Goal: Transaction & Acquisition: Purchase product/service

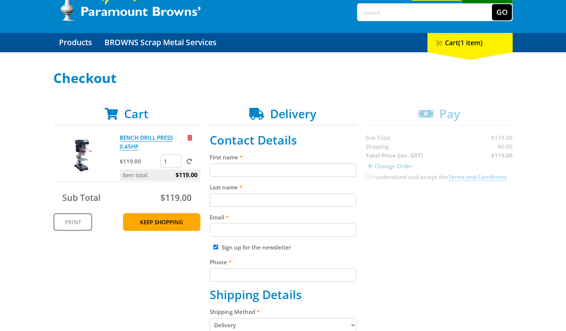
scroll to position [46, 0]
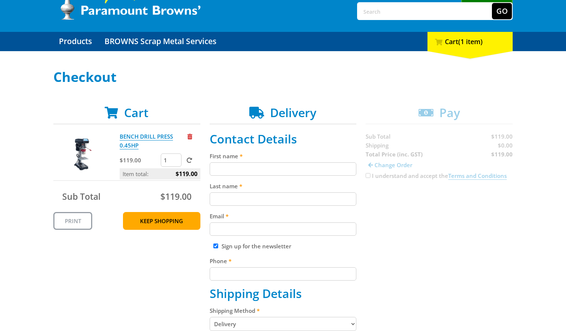
click at [283, 170] on input "First name" at bounding box center [283, 168] width 147 height 13
paste input "[PERSON_NAME]"
type input "[PERSON_NAME]"
click at [324, 200] on input "Last name" at bounding box center [283, 198] width 147 height 13
paste input "[PERSON_NAME]"
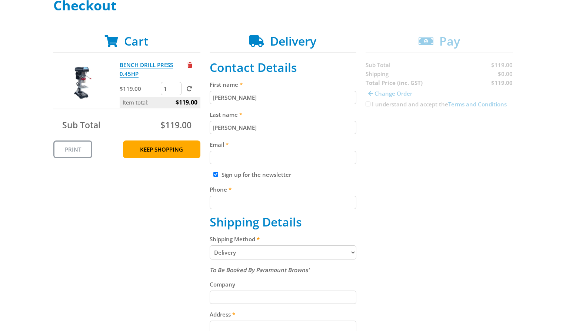
scroll to position [128, 0]
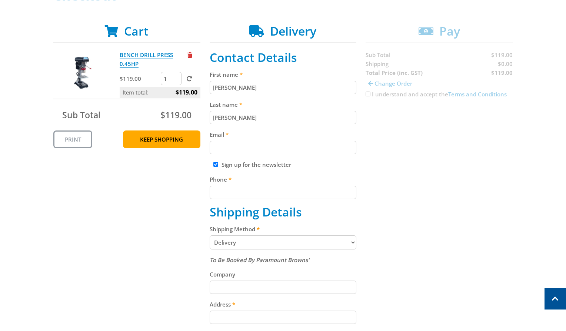
type input "[PERSON_NAME]"
click at [273, 137] on label "Email" at bounding box center [283, 134] width 147 height 9
click at [273, 141] on input "Email" at bounding box center [283, 147] width 147 height 13
paste input "[EMAIL_ADDRESS][DOMAIN_NAME]"
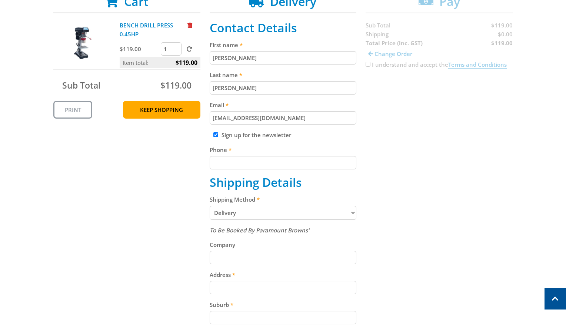
scroll to position [161, 0]
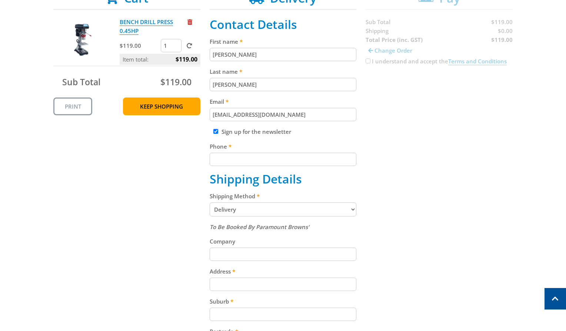
type input "[EMAIL_ADDRESS][DOMAIN_NAME]"
click at [299, 157] on input "Phone" at bounding box center [283, 159] width 147 height 13
paste input "[PHONE_NUMBER]"
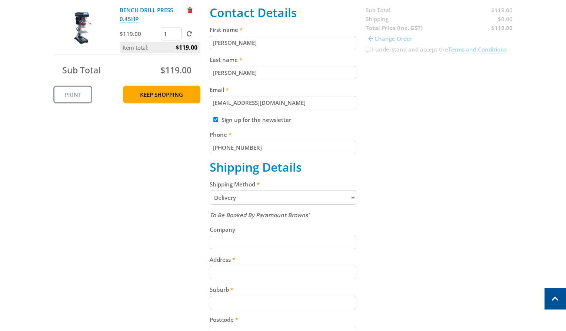
scroll to position [173, 0]
type input "[PHONE_NUMBER]"
click at [302, 197] on select "Pickup from Gepps Cross Delivery" at bounding box center [283, 197] width 147 height 14
click at [300, 199] on select "Pickup from Gepps Cross Delivery" at bounding box center [283, 197] width 147 height 14
select select "Pickup"
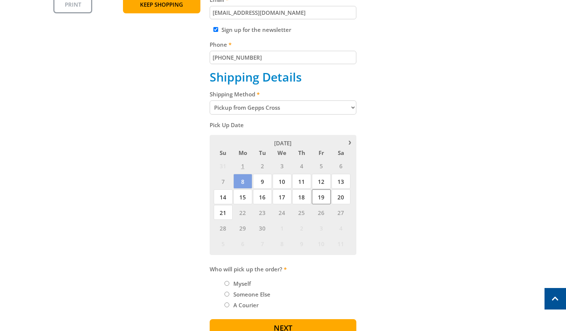
scroll to position [279, 0]
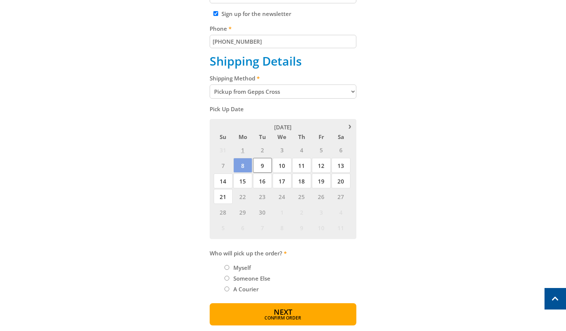
click at [270, 168] on span "9" at bounding box center [262, 165] width 19 height 15
click at [242, 168] on span "8" at bounding box center [242, 165] width 19 height 15
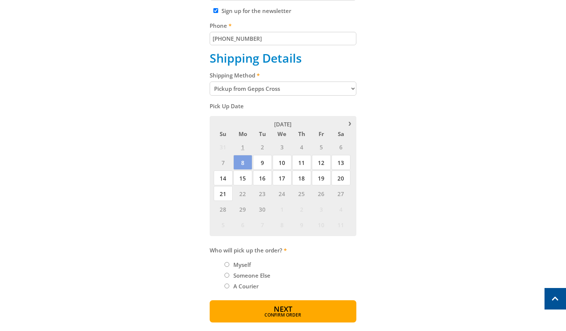
scroll to position [282, 0]
click at [242, 262] on label "Myself" at bounding box center [242, 264] width 23 height 13
click at [229, 262] on input "Myself" at bounding box center [227, 263] width 5 height 5
radio input "true"
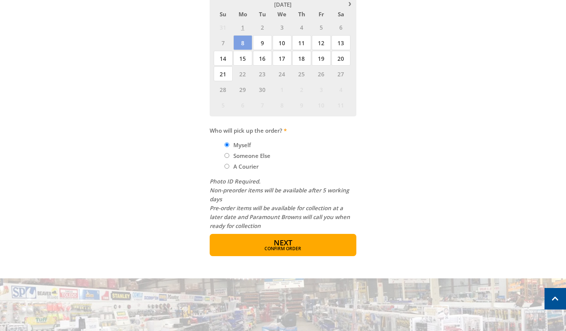
scroll to position [403, 0]
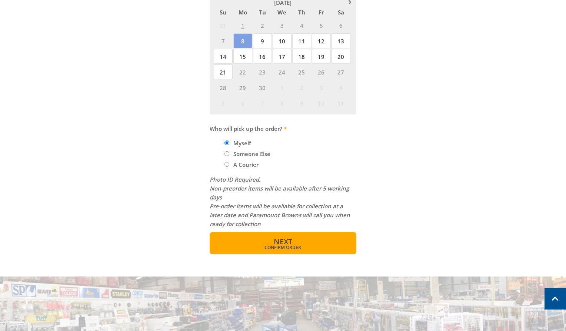
click at [337, 248] on span "Confirm order" at bounding box center [283, 247] width 115 height 4
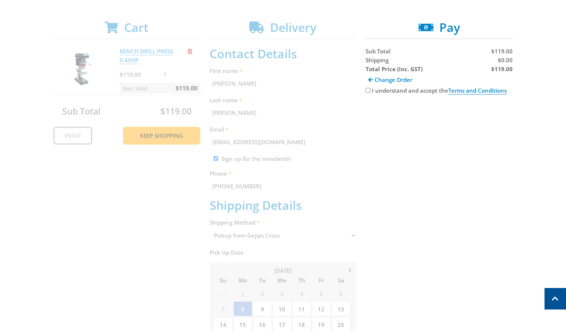
scroll to position [126, 0]
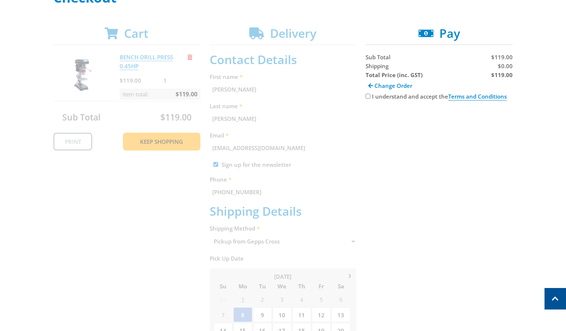
click at [369, 93] on div "I understand and accept the Terms and Conditions" at bounding box center [439, 96] width 147 height 9
click at [370, 97] on div "I understand and accept the Terms and Conditions" at bounding box center [439, 96] width 147 height 9
click at [369, 96] on input "I understand and accept the Terms and Conditions" at bounding box center [368, 96] width 5 height 5
checkbox input "true"
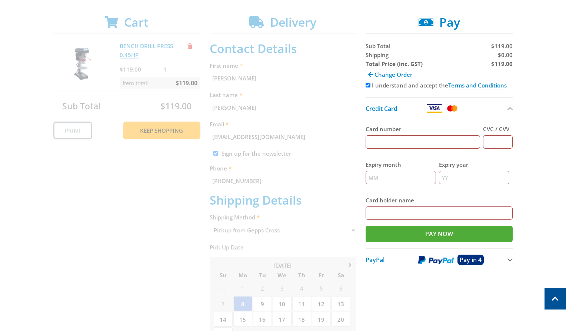
scroll to position [137, 0]
click at [434, 146] on input "Card number" at bounding box center [423, 141] width 114 height 13
type input "[CREDIT_CARD_NUMBER]"
type input "123"
type input "12"
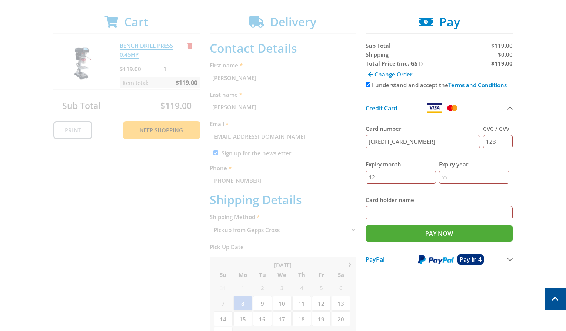
type input "2025"
type input "[PERSON_NAME]"
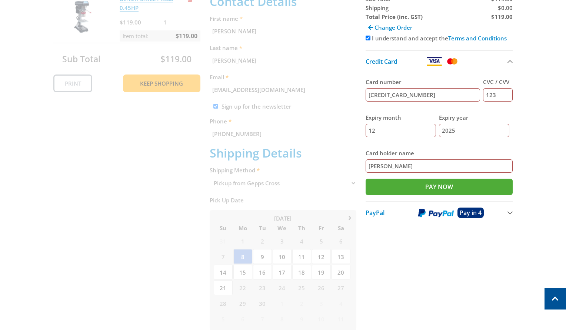
scroll to position [0, 0]
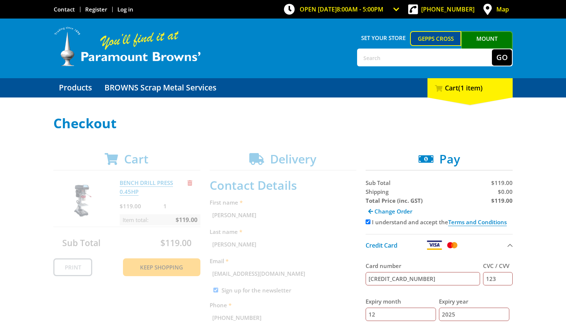
click at [369, 223] on input "I understand and accept the Terms and Conditions" at bounding box center [368, 221] width 5 height 5
checkbox input "false"
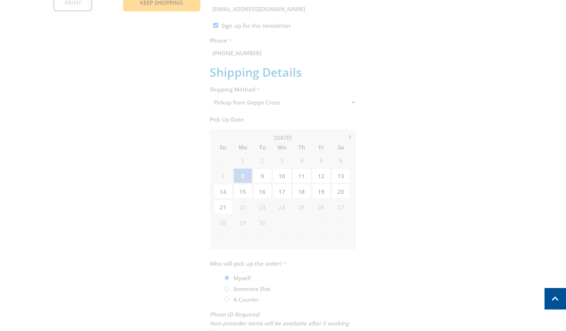
scroll to position [84, 0]
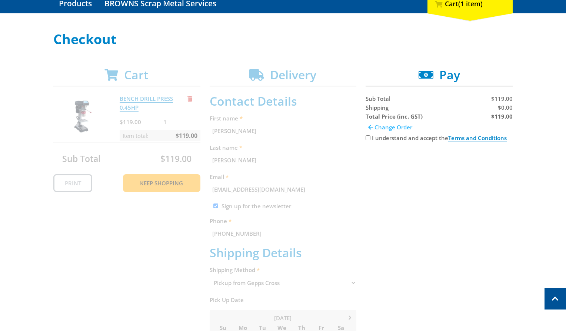
click at [373, 127] on link "Change Order" at bounding box center [390, 127] width 49 height 13
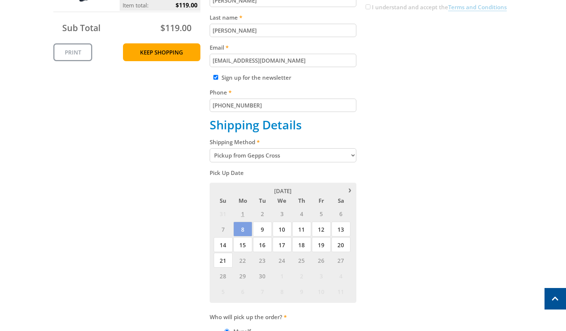
scroll to position [218, 0]
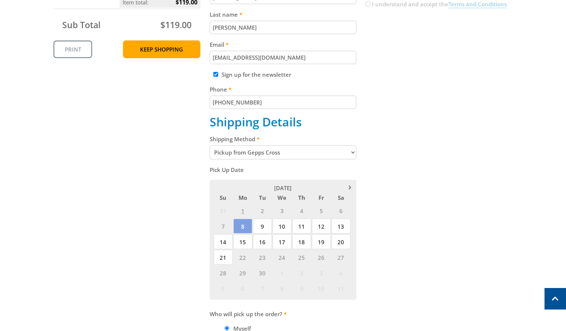
click at [323, 155] on select "Pickup from Gepps Cross Delivery" at bounding box center [283, 152] width 147 height 14
click at [210, 145] on select "Pickup from Gepps Cross Delivery" at bounding box center [283, 152] width 147 height 14
click at [321, 156] on select "Pickup from Gepps Cross Delivery" at bounding box center [283, 152] width 147 height 14
select select "Delivery"
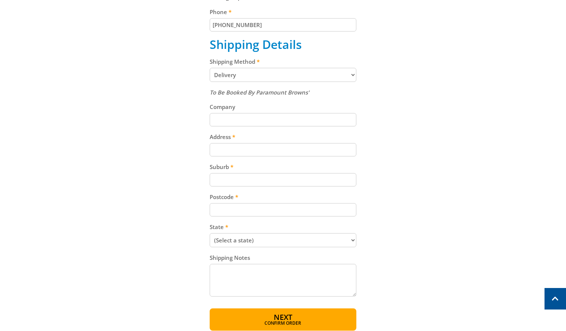
scroll to position [298, 0]
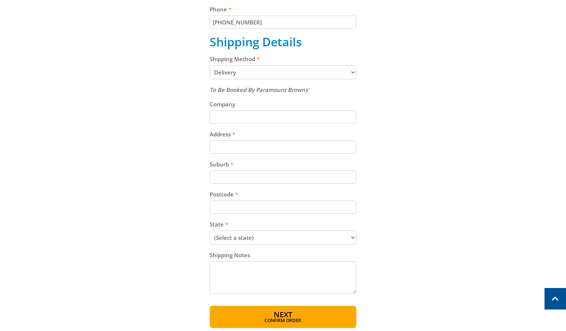
click at [305, 150] on input "Address" at bounding box center [283, 146] width 147 height 13
paste input "[STREET_ADDRESS]"
type input "[STREET_ADDRESS]"
paste input "Gepps Cross"
click at [307, 174] on input "Gepps Cross" at bounding box center [283, 176] width 147 height 13
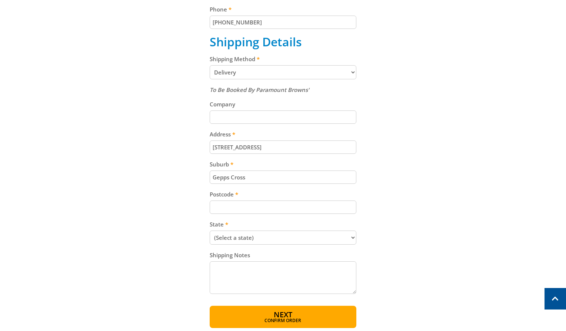
type input "Gepps Cross"
paste input "5094"
click at [271, 204] on input "5094" at bounding box center [283, 206] width 147 height 13
type input "5094"
click at [320, 235] on select "(Select a state) [GEOGRAPHIC_DATA] [GEOGRAPHIC_DATA] [GEOGRAPHIC_DATA] [GEOGRAP…" at bounding box center [283, 237] width 147 height 14
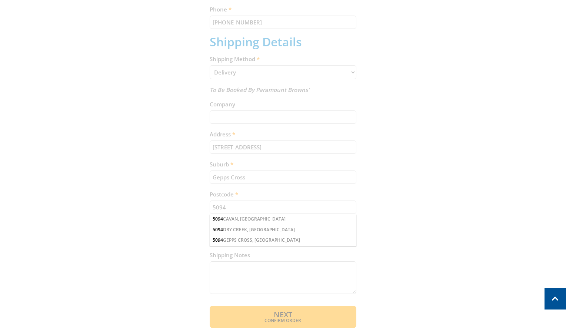
select select "VIC"
click at [210, 230] on select "(Select a state) [GEOGRAPHIC_DATA] [GEOGRAPHIC_DATA] [GEOGRAPHIC_DATA] [GEOGRAP…" at bounding box center [283, 237] width 147 height 14
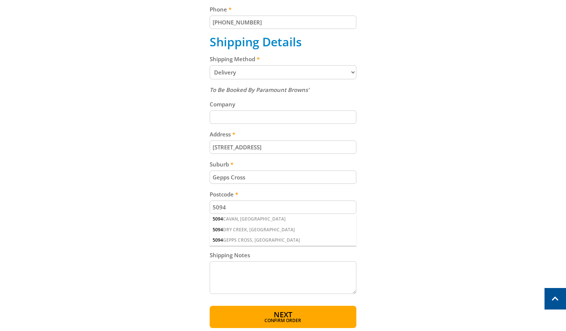
click at [362, 224] on div "Cart BENCH DRILL PRESS 0.45HP $119.00 1 Item total: $119.00 Sub Total $119.00 P…" at bounding box center [282, 91] width 459 height 474
click at [379, 223] on div "Cart BENCH DRILL PRESS 0.45HP $119.00 1 Item total: $119.00 Sub Total $119.00 P…" at bounding box center [282, 91] width 459 height 474
click at [379, 214] on div "Cart BENCH DRILL PRESS 0.45HP $119.00 1 Item total: $119.00 Sub Total $119.00 P…" at bounding box center [282, 91] width 459 height 474
click at [294, 209] on input "5094" at bounding box center [283, 206] width 147 height 13
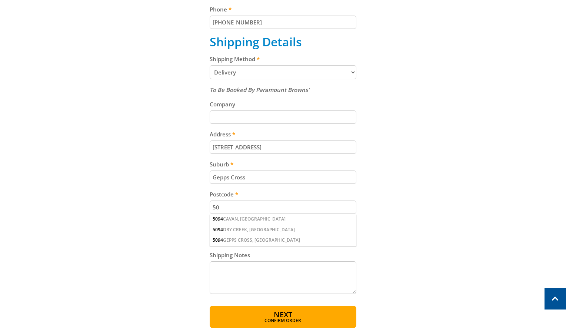
type input "5"
click at [528, 250] on div "Select your Delivery Method Personal Pick up Available [DATE] Courier Pick up A…" at bounding box center [283, 73] width 566 height 510
click at [459, 238] on div "Cart BENCH DRILL PRESS 0.45HP $119.00 1 Item total: $119.00 Sub Total $119.00 P…" at bounding box center [282, 91] width 459 height 474
click at [306, 239] on select "(Select a state) [GEOGRAPHIC_DATA] [GEOGRAPHIC_DATA] [GEOGRAPHIC_DATA] [GEOGRAP…" at bounding box center [283, 237] width 147 height 14
select select "SA"
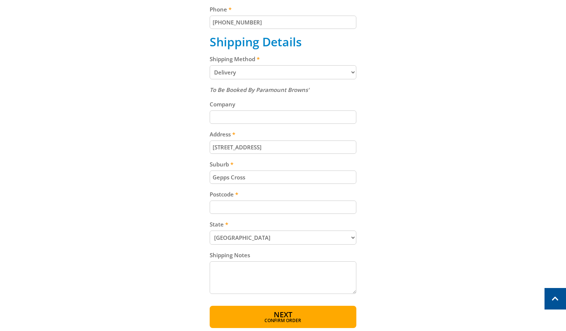
click at [210, 230] on select "(Select a state) [GEOGRAPHIC_DATA] [GEOGRAPHIC_DATA] [GEOGRAPHIC_DATA] [GEOGRAP…" at bounding box center [283, 237] width 147 height 14
click at [292, 210] on input "Postcode" at bounding box center [283, 206] width 147 height 13
paste input "5094"
type input "5094"
click at [316, 320] on span "Confirm order" at bounding box center [283, 321] width 115 height 4
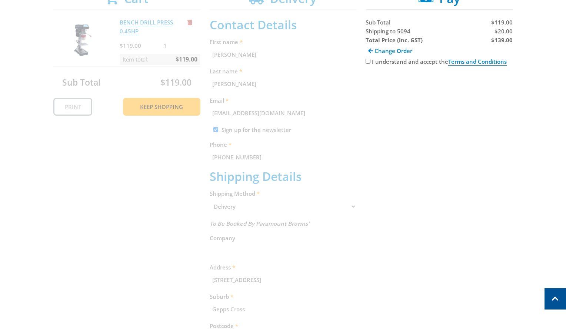
scroll to position [152, 0]
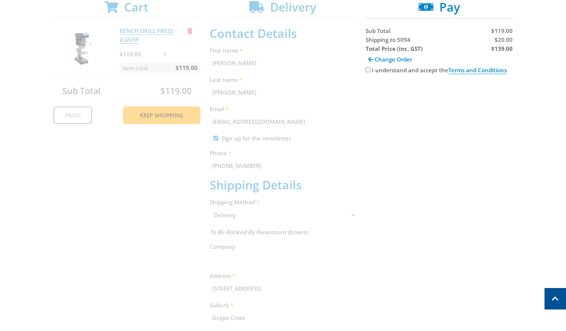
click at [369, 70] on input "I understand and accept the Terms and Conditions" at bounding box center [368, 69] width 5 height 5
checkbox input "true"
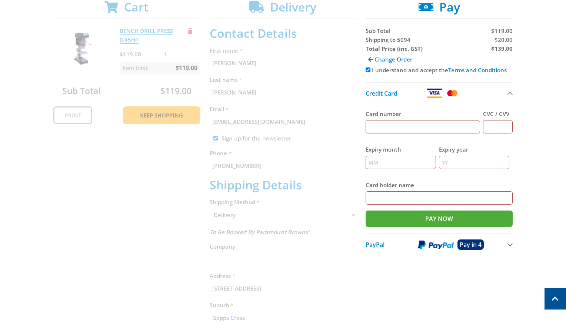
click at [425, 129] on input "Card number" at bounding box center [423, 126] width 114 height 13
type input "[CREDIT_CARD_NUMBER]"
type input "123"
type input "12"
type input "2025"
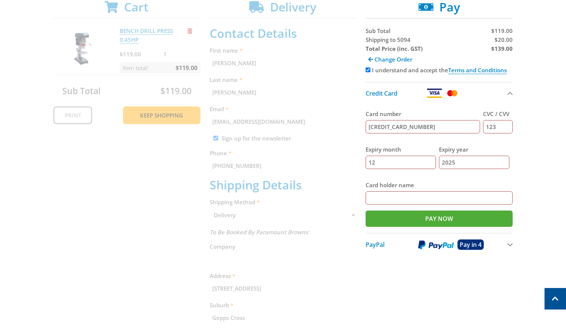
type input "[PERSON_NAME]"
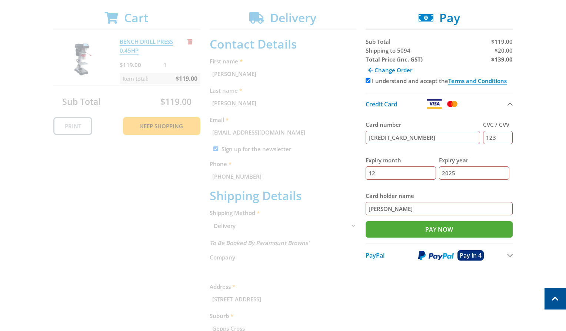
scroll to position [141, 0]
click at [504, 52] on span "$20.00" at bounding box center [504, 50] width 18 height 7
copy span "20.00"
click at [499, 63] on strong "$139.00" at bounding box center [501, 59] width 21 height 7
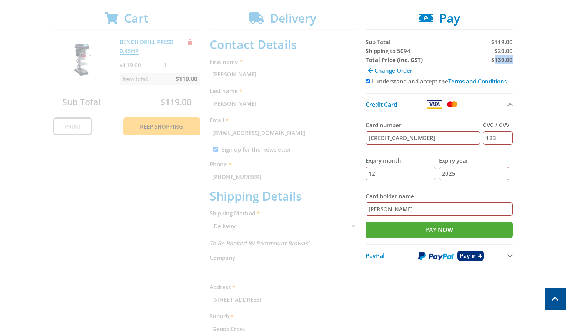
click at [499, 63] on strong "$139.00" at bounding box center [501, 59] width 21 height 7
copy strong "139.00"
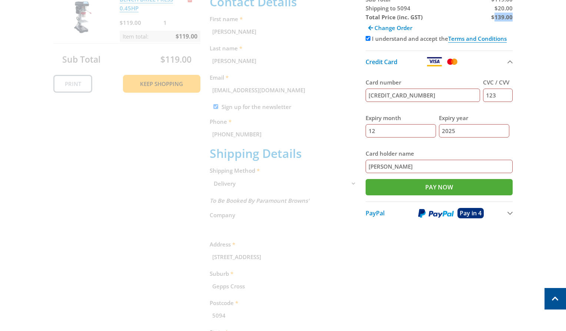
scroll to position [172, 0]
